Goal: Ask a question

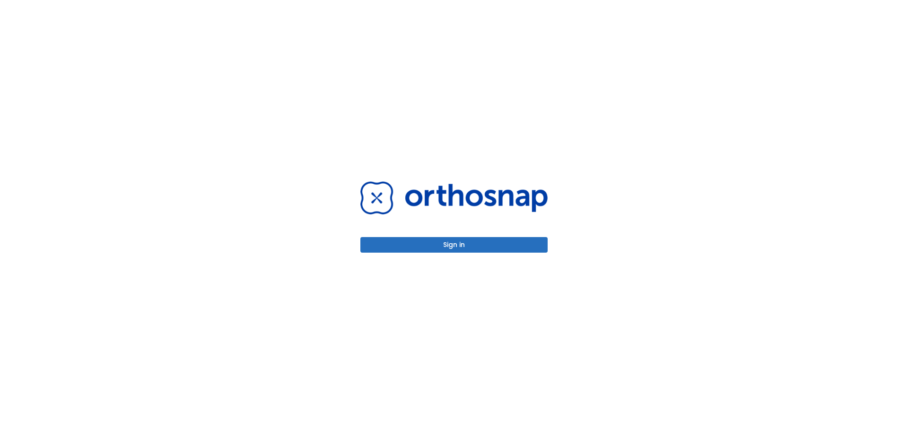
click at [462, 242] on button "Sign in" at bounding box center [453, 245] width 187 height 16
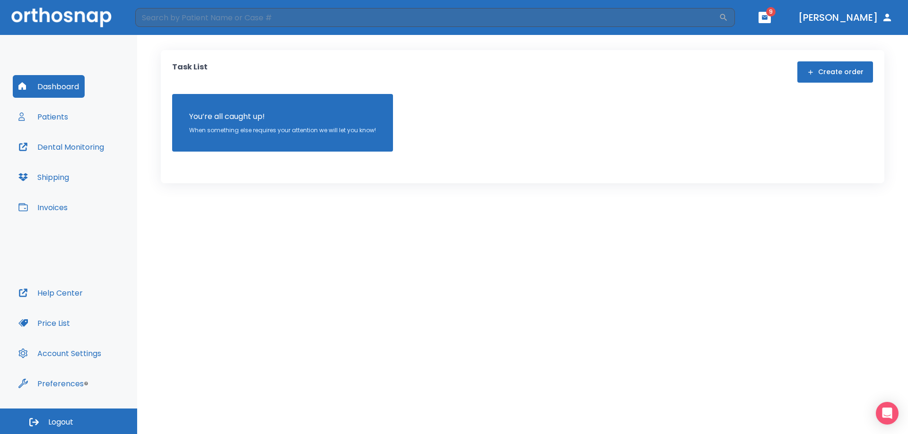
click at [45, 52] on div "Dashboard Patients Dental Monitoring Shipping Invoices Help Center Price List A…" at bounding box center [68, 222] width 137 height 374
click at [61, 90] on button "Dashboard" at bounding box center [49, 86] width 72 height 23
click at [56, 119] on button "Patients" at bounding box center [43, 116] width 61 height 23
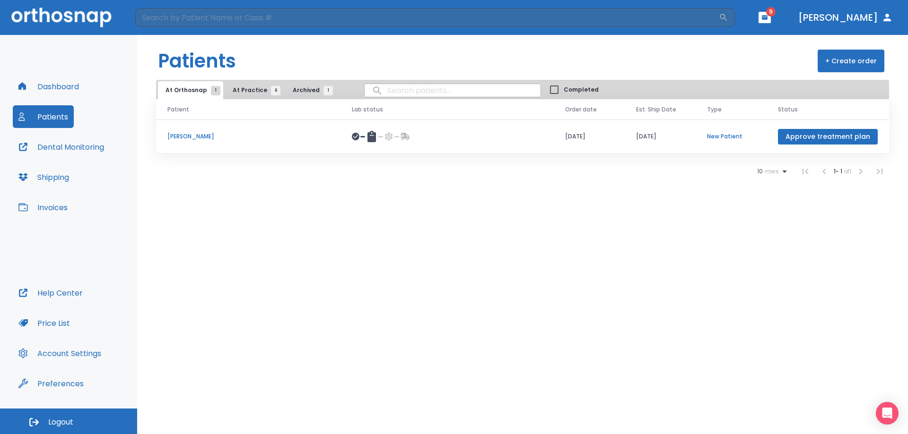
click at [250, 91] on span "At Practice 6" at bounding box center [254, 90] width 43 height 9
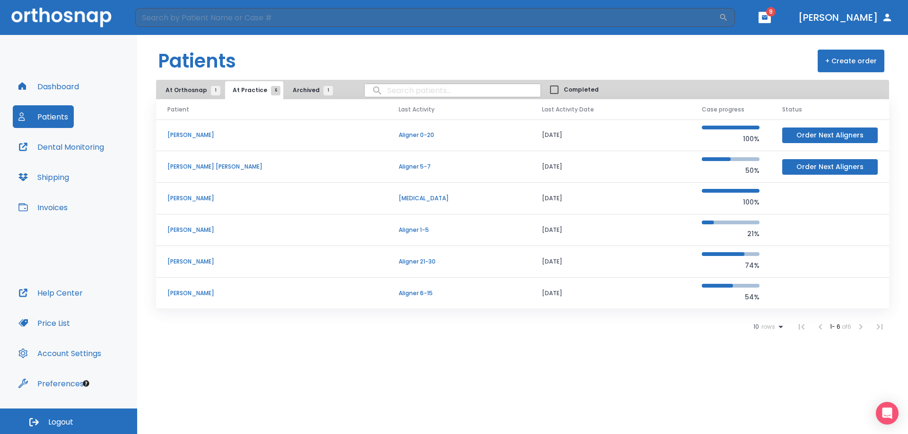
click at [398, 294] on p "Aligner 6-15" at bounding box center [458, 293] width 121 height 9
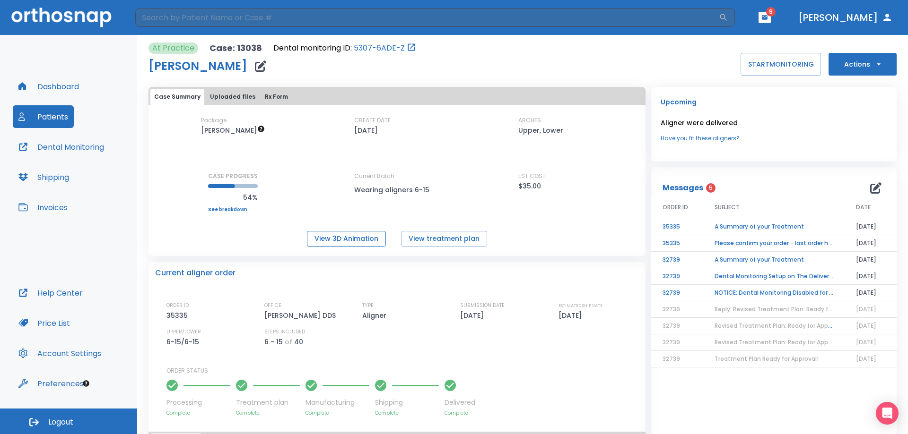
click at [357, 237] on button "View 3D Animation" at bounding box center [346, 239] width 79 height 16
click at [648, 74] on div "At Practice Case: 13038 Dental monitoring ID: 5307-6ADE-Z Brayden Beecroft STAR…" at bounding box center [522, 59] width 748 height 33
click at [878, 62] on button "Actions" at bounding box center [862, 64] width 68 height 23
click at [685, 71] on div at bounding box center [454, 217] width 908 height 434
click at [645, 182] on div "Upcoming Aligner were delivered Have you fit these aligners? Messages 5 ORDER I…" at bounding box center [770, 380] width 251 height 598
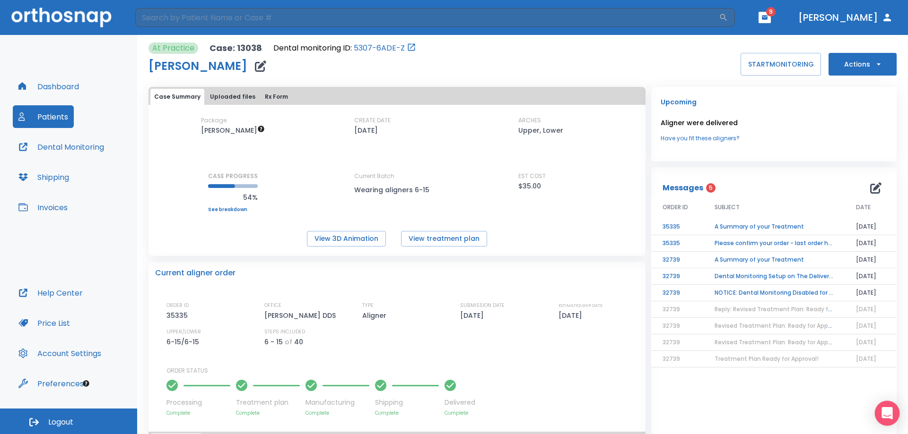
click at [884, 414] on icon "Open Intercom Messenger" at bounding box center [886, 413] width 11 height 12
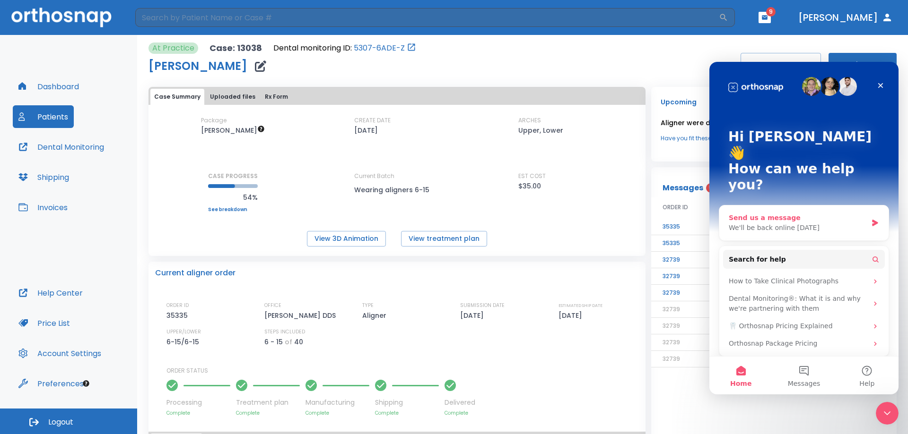
click at [778, 223] on div "We'll be back online tomorrow" at bounding box center [797, 228] width 138 height 10
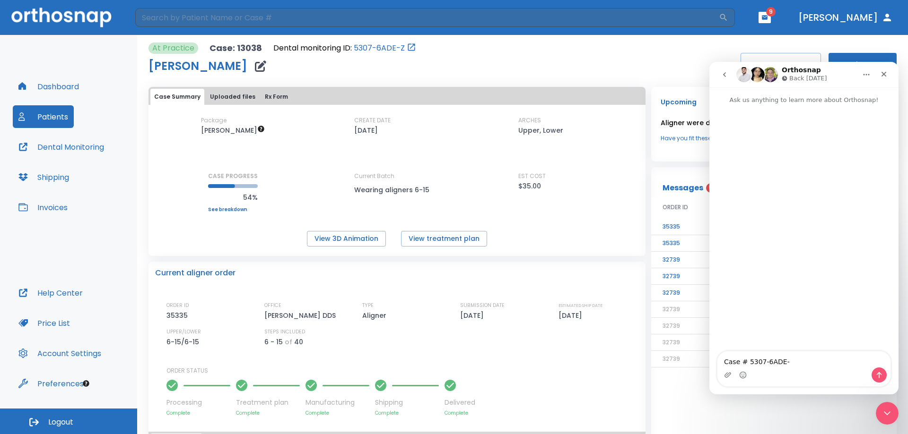
type textarea "Case # 5307-6ADE-Z"
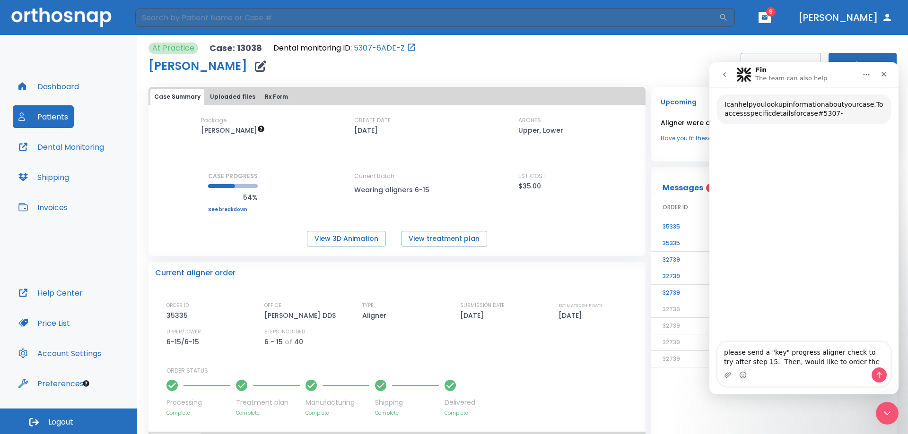
scroll to position [51, 0]
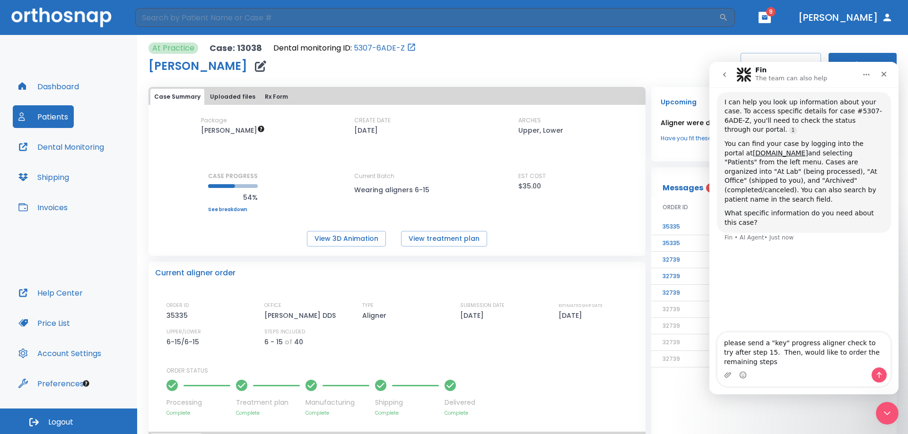
type textarea "please send a "key" progress aligner check to try after step 15. Then, would li…"
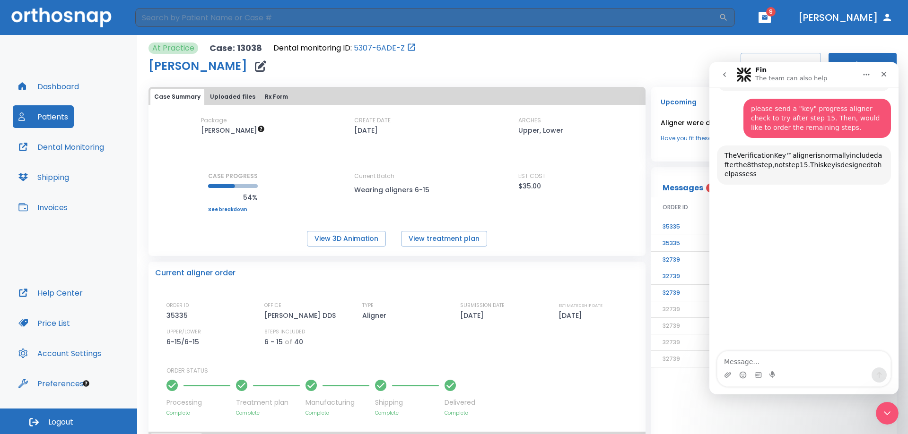
scroll to position [195, 0]
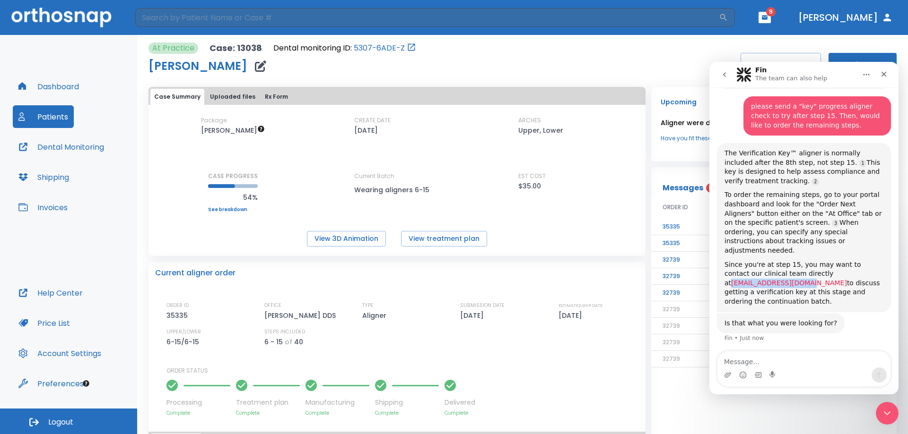
drag, startPoint x: 866, startPoint y: 253, endPoint x: 793, endPoint y: 254, distance: 73.3
click at [793, 260] on div "Since you're at step 15, you may want to contact our clinical team directly at …" at bounding box center [803, 283] width 159 height 46
copy link "support@orthosnap.com"
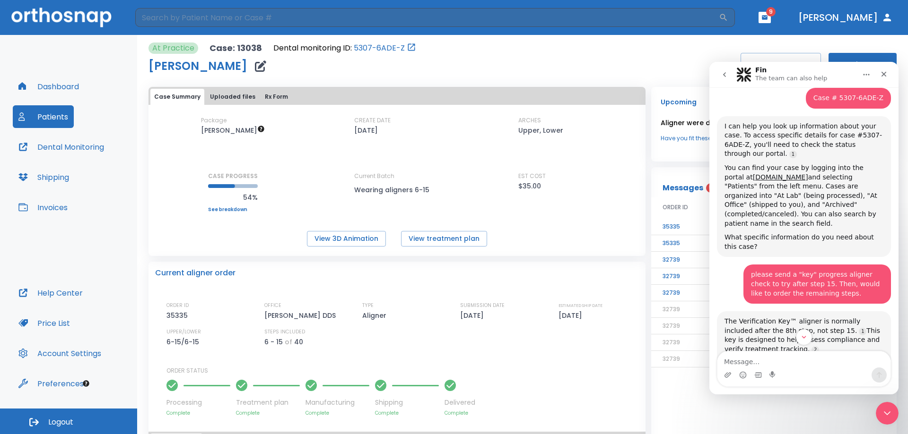
scroll to position [0, 0]
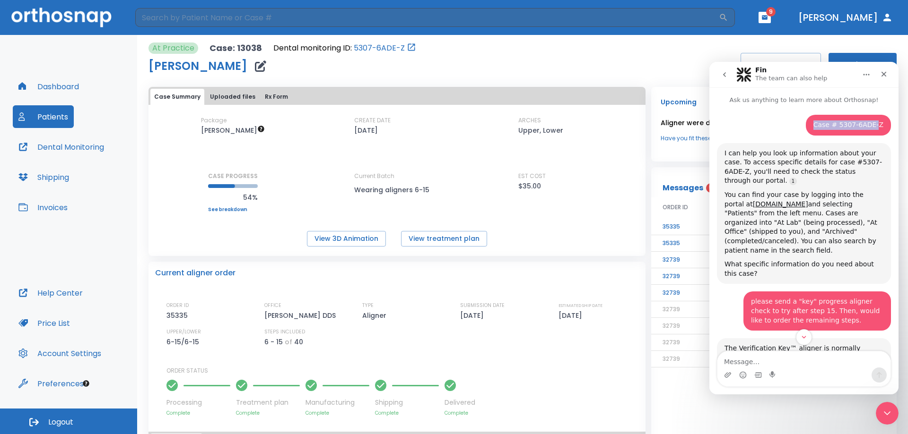
drag, startPoint x: 818, startPoint y: 123, endPoint x: 876, endPoint y: 122, distance: 58.1
click at [876, 122] on div "Case # 5307-6ADE-Z" at bounding box center [848, 125] width 70 height 9
click at [837, 125] on div "Case # 5307-6ADE-Z" at bounding box center [848, 125] width 70 height 9
click at [841, 123] on div "Case # 5307-6ADE-Z" at bounding box center [848, 125] width 70 height 9
drag, startPoint x: 840, startPoint y: 122, endPoint x: 882, endPoint y: 124, distance: 42.1
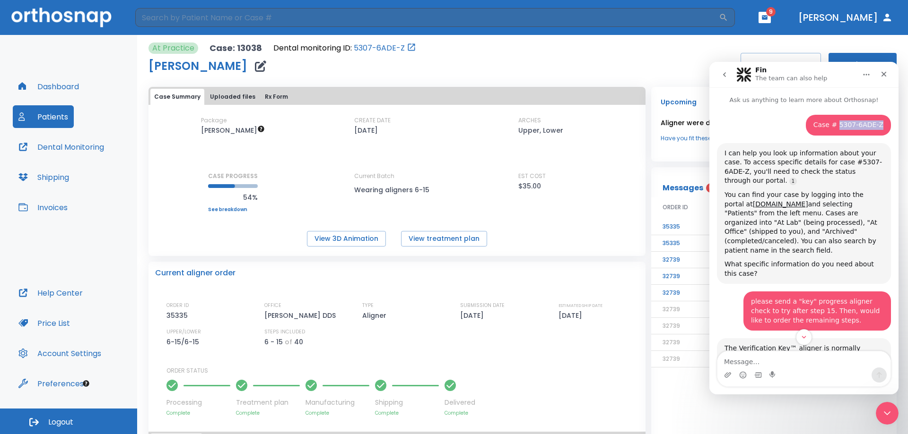
click at [882, 124] on div "Case # 5307-6ADE-Z Zachary • 2m ago" at bounding box center [847, 125] width 85 height 21
copy div "5307-6ADE-Z"
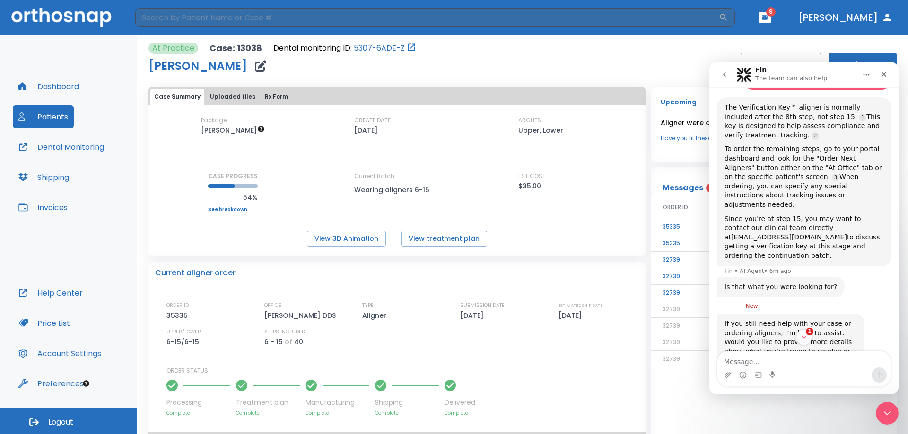
scroll to position [242, 0]
click at [885, 71] on icon "Close" at bounding box center [884, 74] width 8 height 8
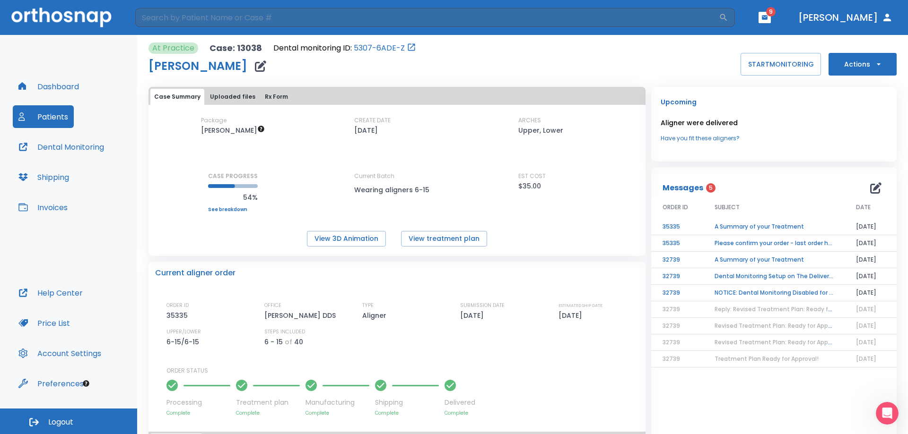
scroll to position [216, 0]
click at [859, 15] on button "Dr. Beecroft" at bounding box center [845, 17] width 102 height 17
click at [72, 425] on span "Logout" at bounding box center [60, 422] width 25 height 10
